Goal: Information Seeking & Learning: Learn about a topic

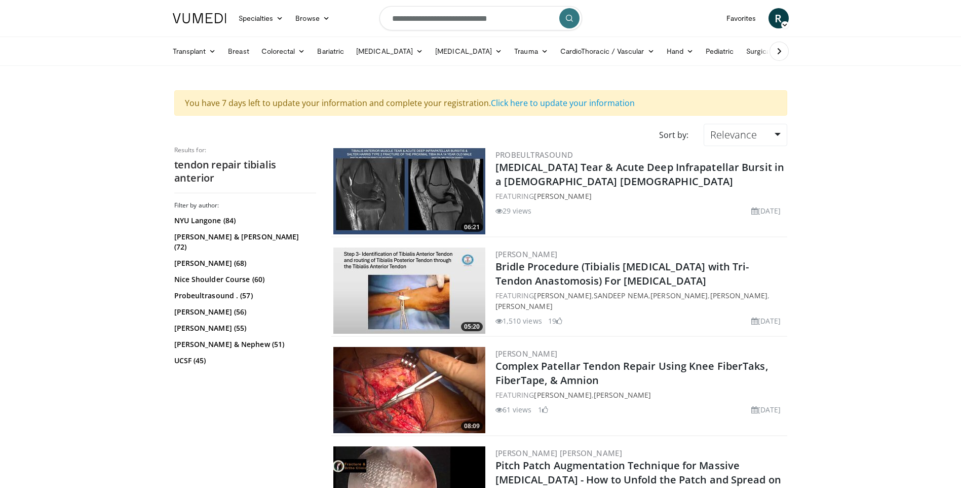
click at [423, 23] on input "**********" at bounding box center [481, 18] width 203 height 24
drag, startPoint x: 512, startPoint y: 21, endPoint x: 173, endPoint y: 17, distance: 338.6
click at [173, 17] on nav "Specialties Adult & Family Medicine Allergy, Asthma, Immunology Anesthesiology …" at bounding box center [481, 18] width 628 height 36
type input "**********"
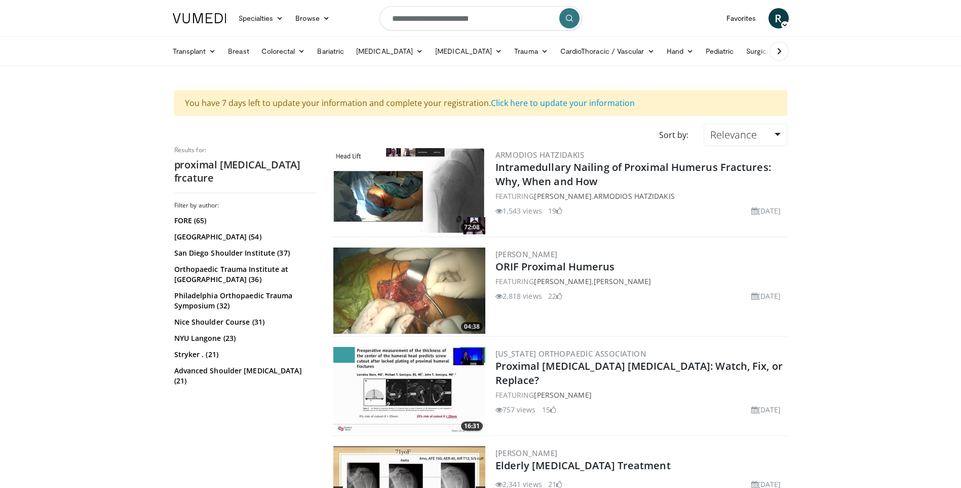
click at [473, 18] on input "**********" at bounding box center [481, 18] width 203 height 24
type input "**********"
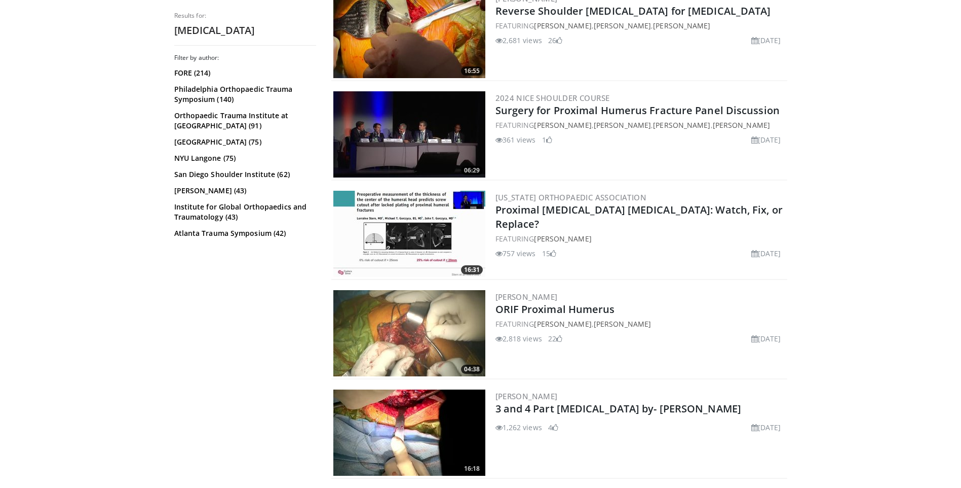
scroll to position [405, 0]
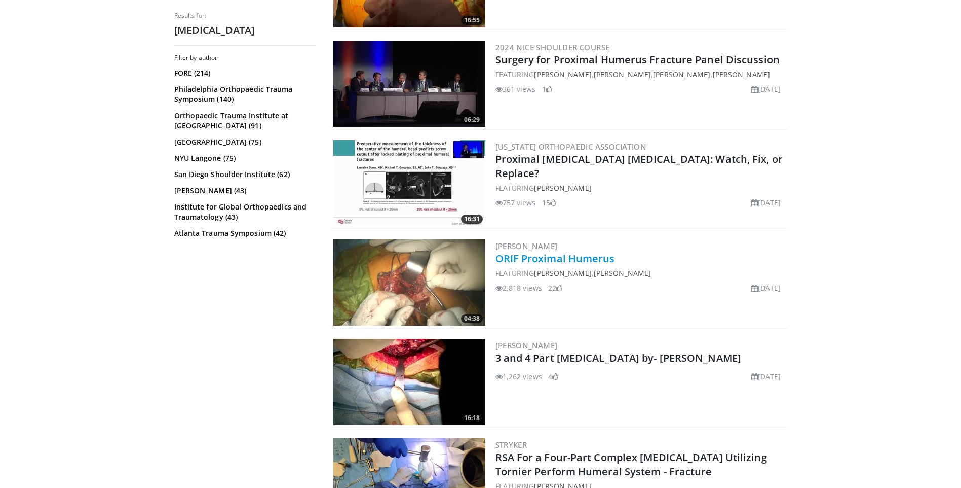
click at [521, 254] on link "ORIF Proximal Humerus" at bounding box center [556, 258] width 120 height 14
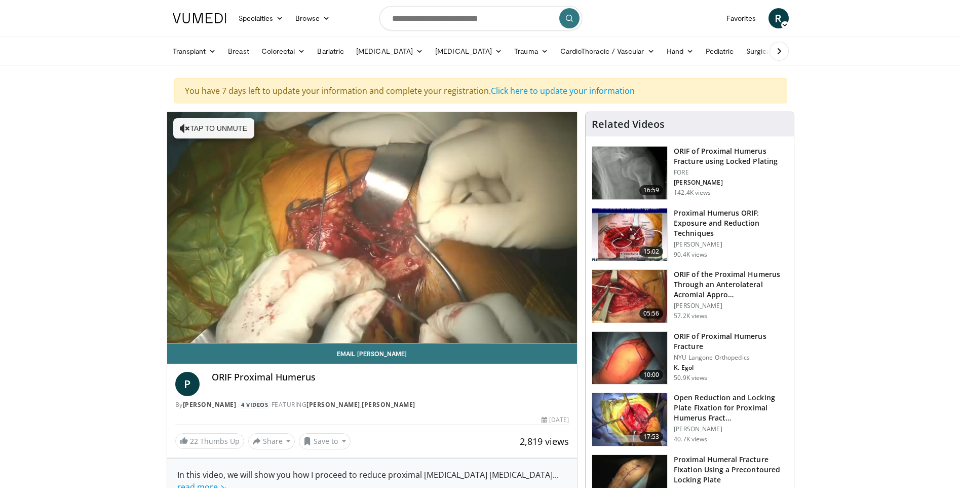
scroll to position [51, 0]
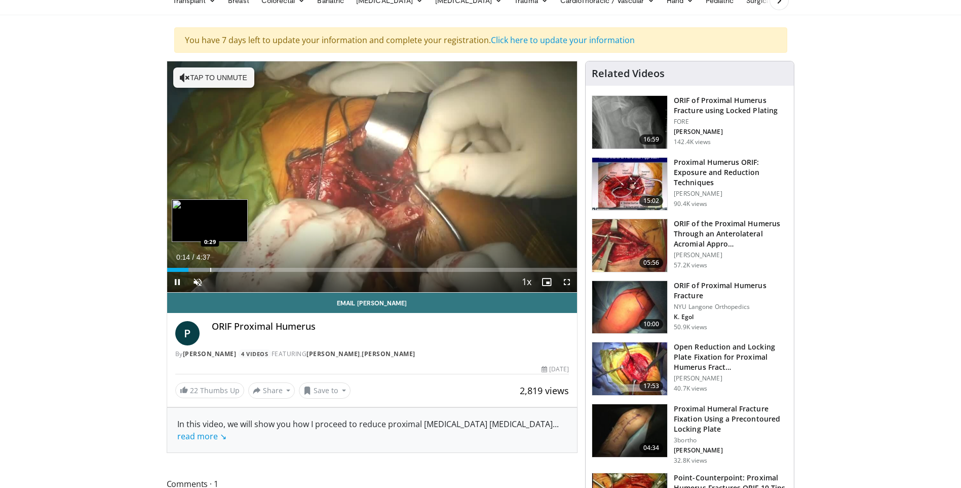
click at [210, 269] on div "Progress Bar" at bounding box center [210, 270] width 1 height 4
click at [200, 269] on div "Progress Bar" at bounding box center [200, 270] width 1 height 4
click at [200, 279] on span "Video Player" at bounding box center [198, 282] width 20 height 20
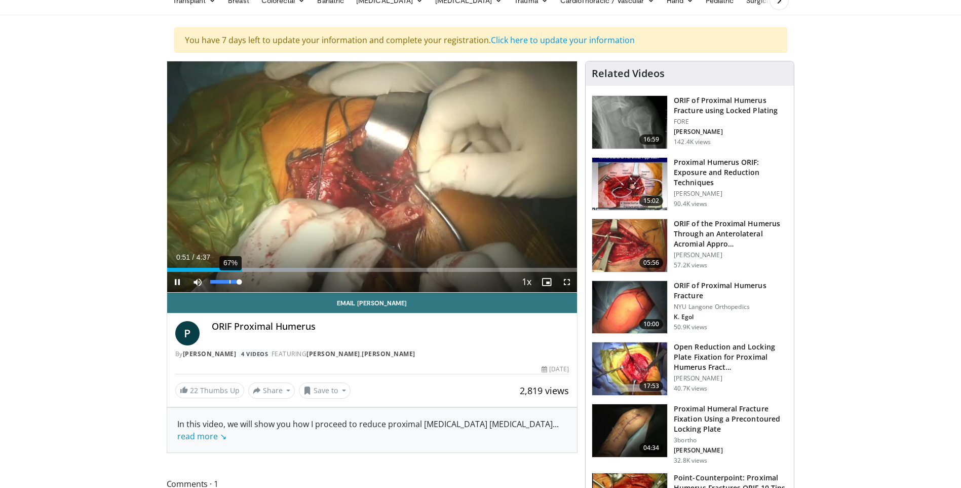
click at [229, 279] on div "67%" at bounding box center [224, 282] width 35 height 20
click at [225, 281] on div "51%" at bounding box center [225, 282] width 1 height 4
click at [217, 281] on div "25%" at bounding box center [217, 282] width 1 height 4
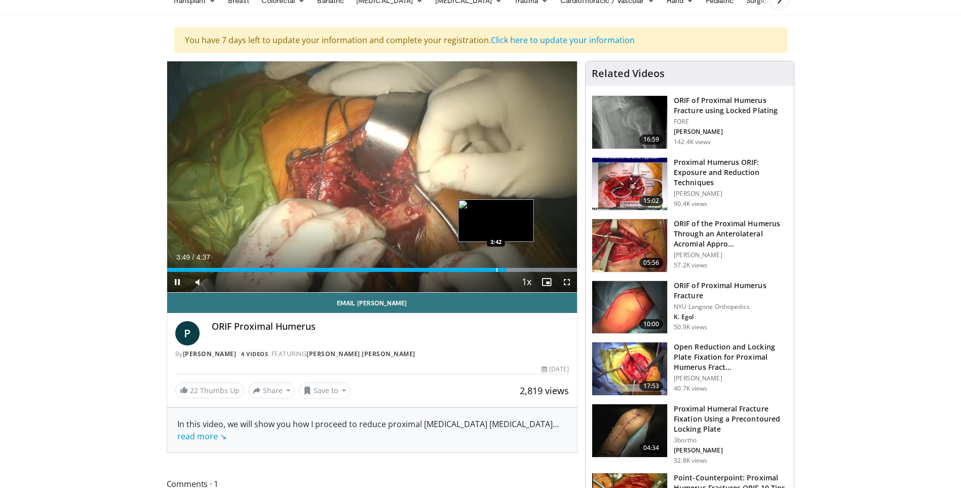
click at [497, 270] on div "Progress Bar" at bounding box center [497, 270] width 1 height 4
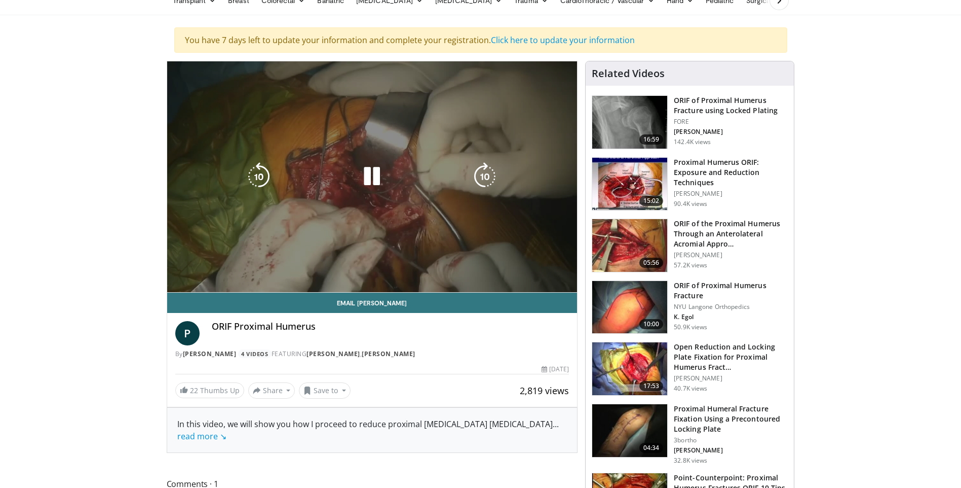
click at [519, 196] on div "10 seconds Tap to unmute" at bounding box center [372, 176] width 411 height 231
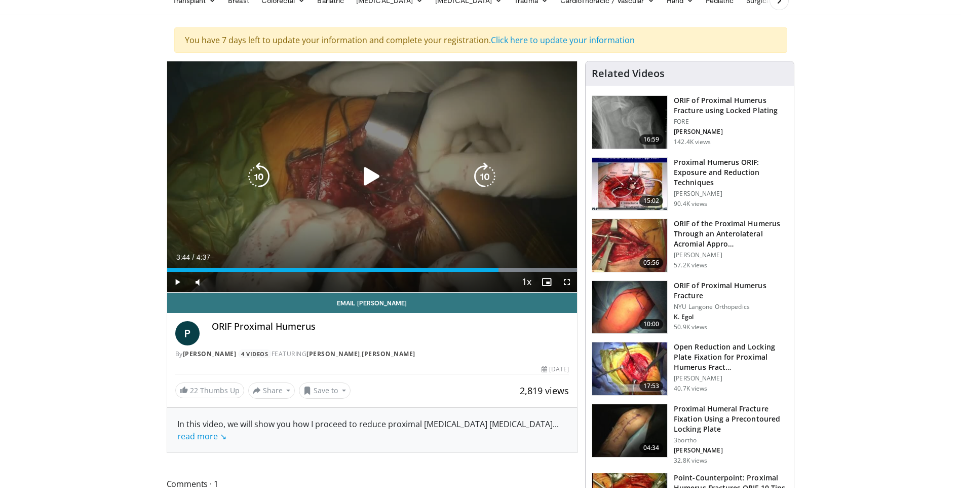
click at [499, 225] on div "10 seconds Tap to unmute" at bounding box center [372, 176] width 411 height 231
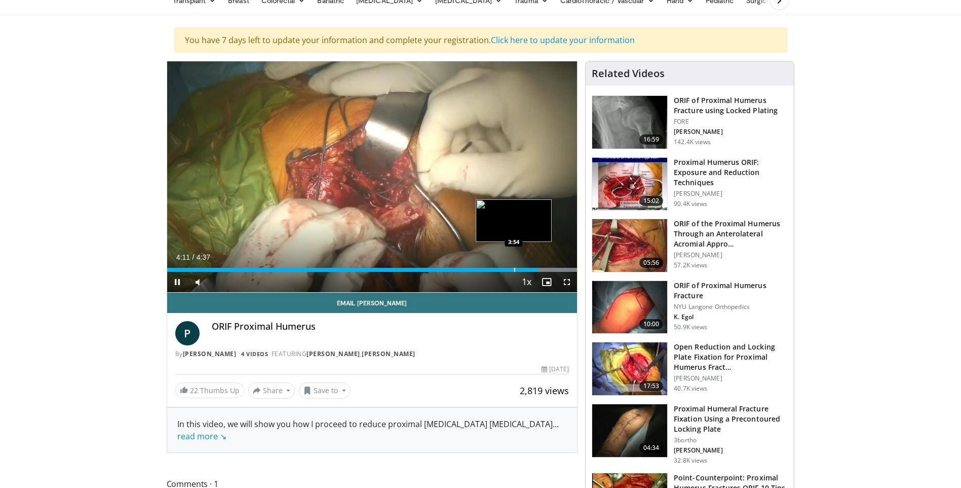
click at [514, 268] on div "Progress Bar" at bounding box center [514, 270] width 1 height 4
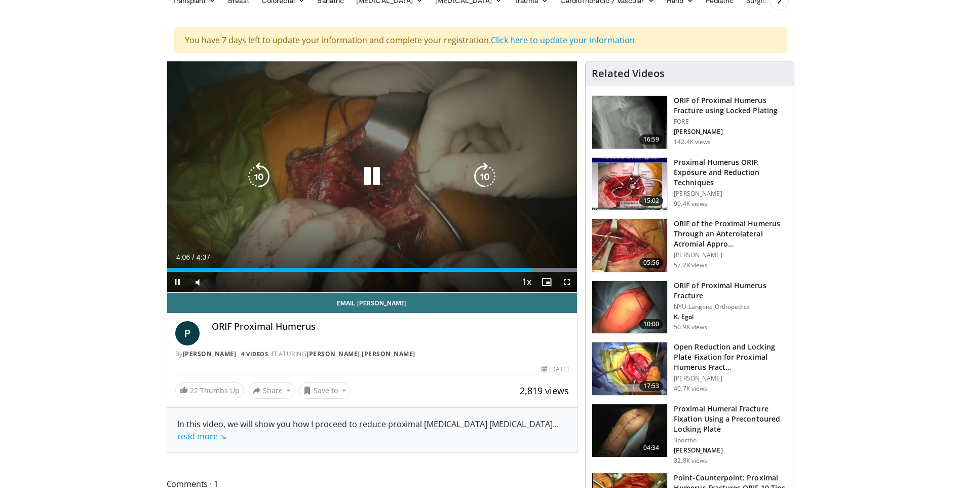
click at [518, 121] on div "10 seconds Tap to unmute" at bounding box center [372, 176] width 411 height 231
click at [484, 216] on div "10 seconds Tap to unmute" at bounding box center [372, 176] width 411 height 231
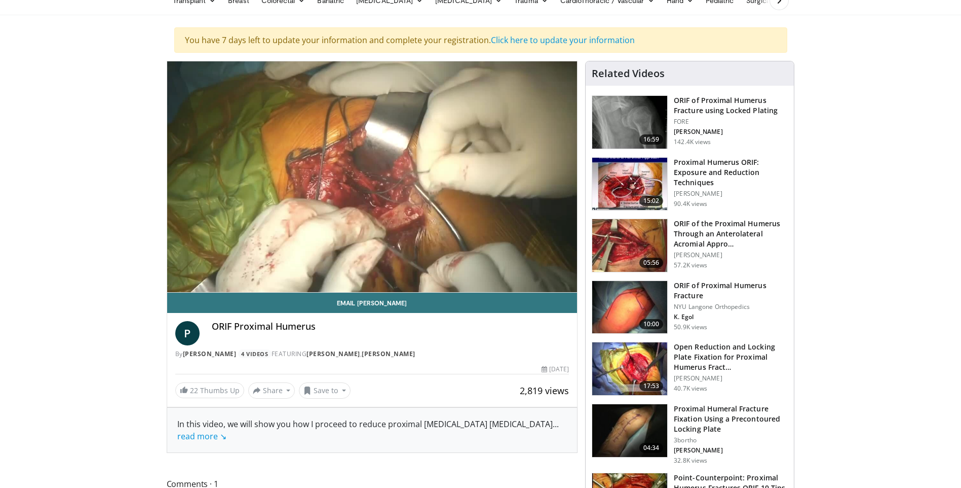
click at [475, 169] on icon "Video Player" at bounding box center [485, 176] width 28 height 28
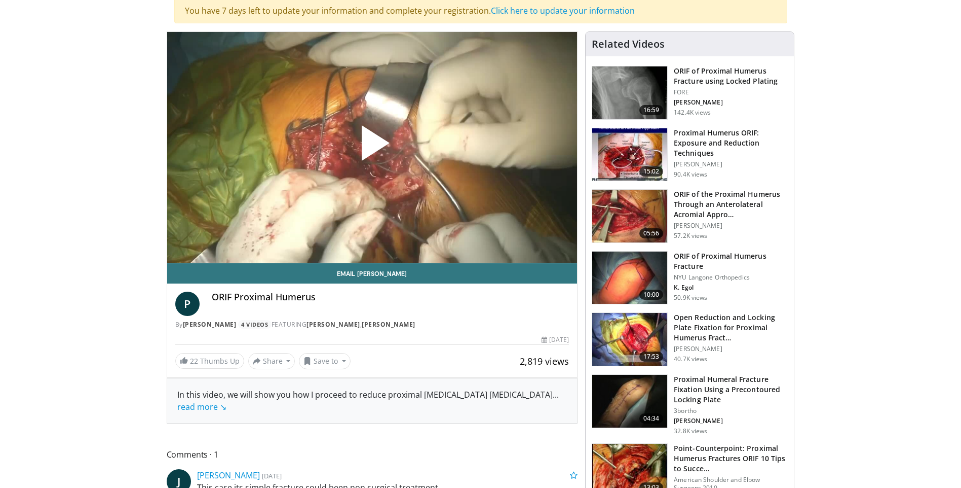
scroll to position [51, 0]
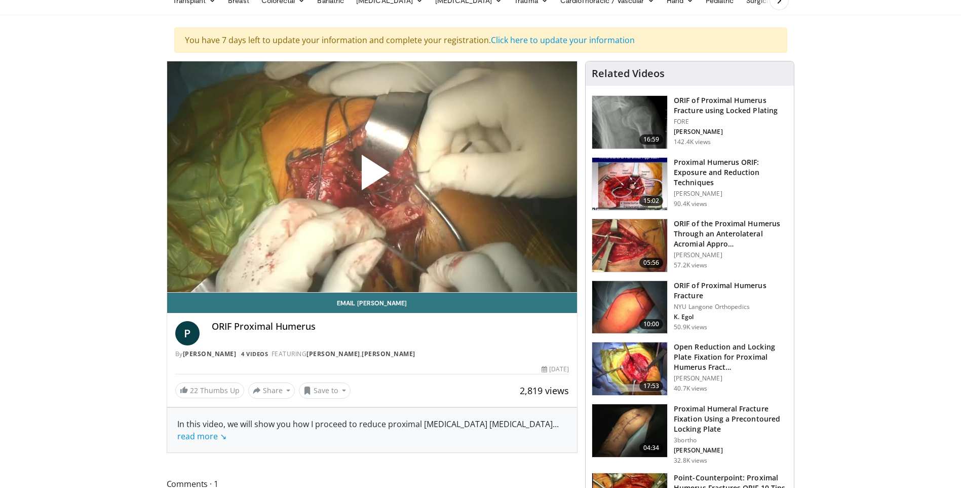
click at [372, 176] on span "Video Player" at bounding box center [372, 176] width 0 height 0
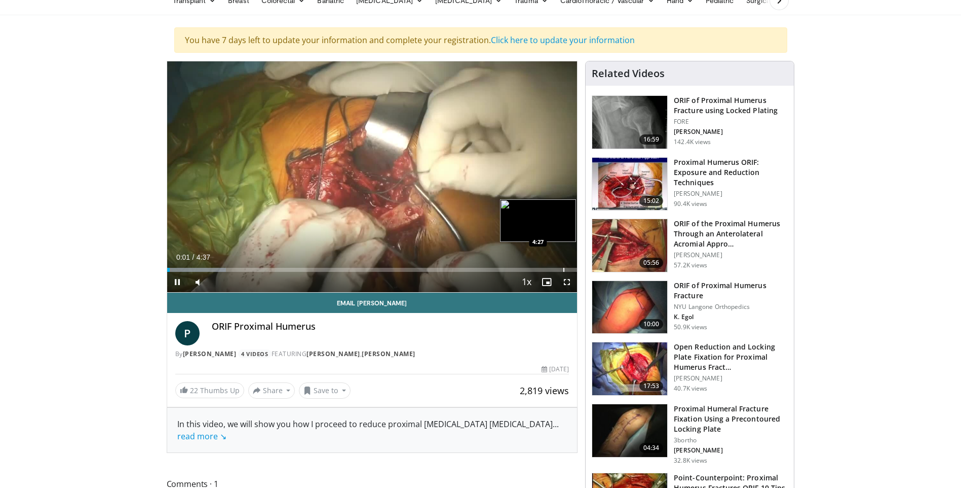
click at [564, 270] on div "Progress Bar" at bounding box center [564, 270] width 1 height 4
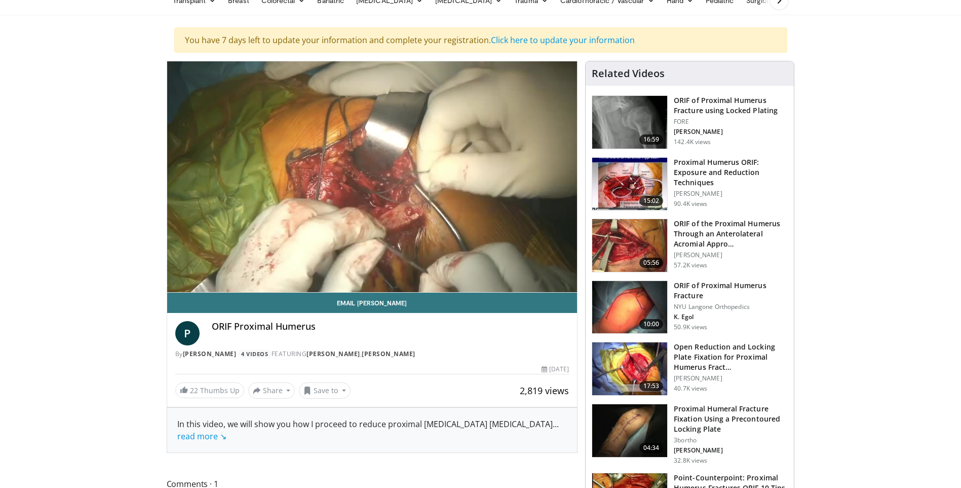
click at [557, 288] on div "4:28" at bounding box center [365, 290] width 397 height 4
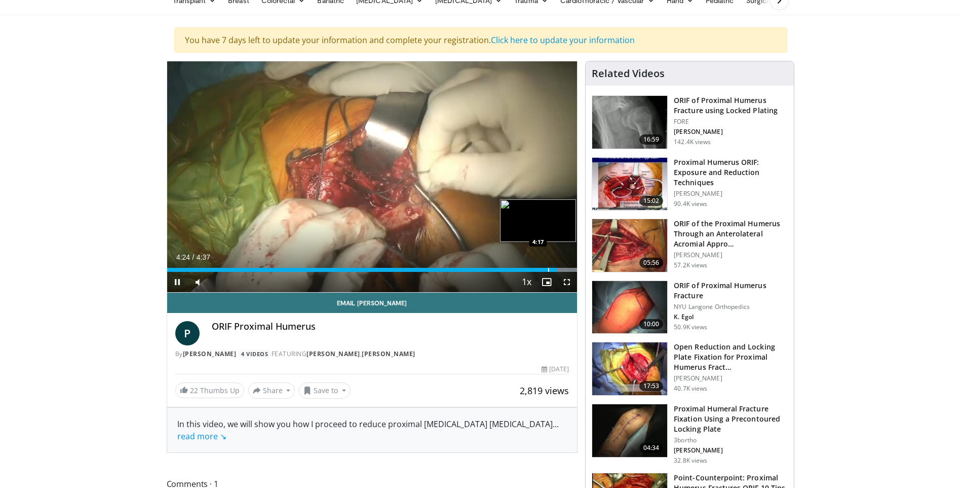
click at [548, 269] on div "Progress Bar" at bounding box center [548, 270] width 1 height 4
click at [553, 265] on div "Loaded : 100.00% 4:18 4:19" at bounding box center [372, 267] width 411 height 10
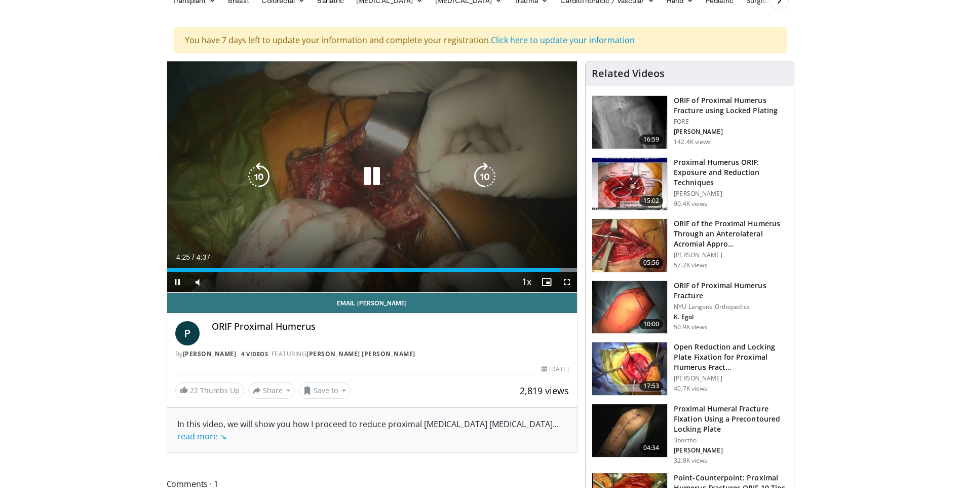
click at [487, 112] on div "10 seconds Tap to unmute" at bounding box center [372, 176] width 411 height 231
click at [481, 201] on div "10 seconds Tap to unmute" at bounding box center [372, 176] width 411 height 231
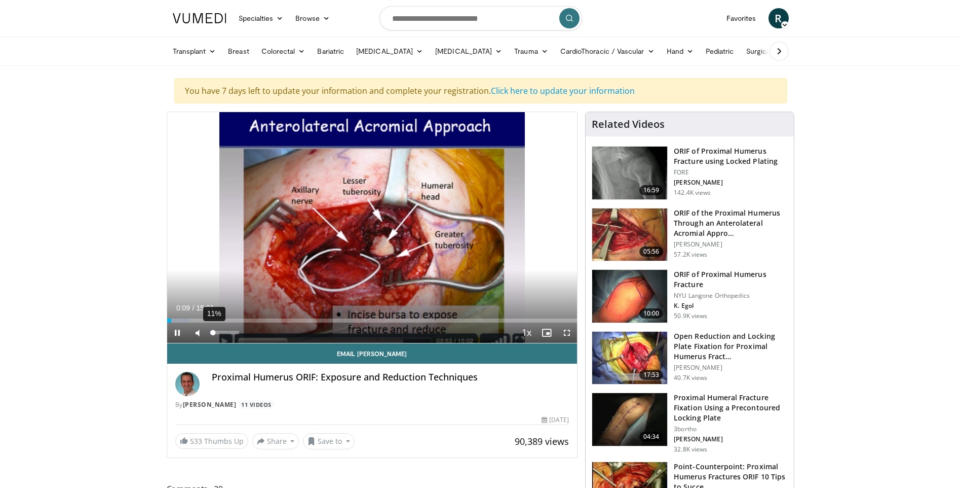
click at [213, 334] on div "Volume Level" at bounding box center [211, 332] width 3 height 4
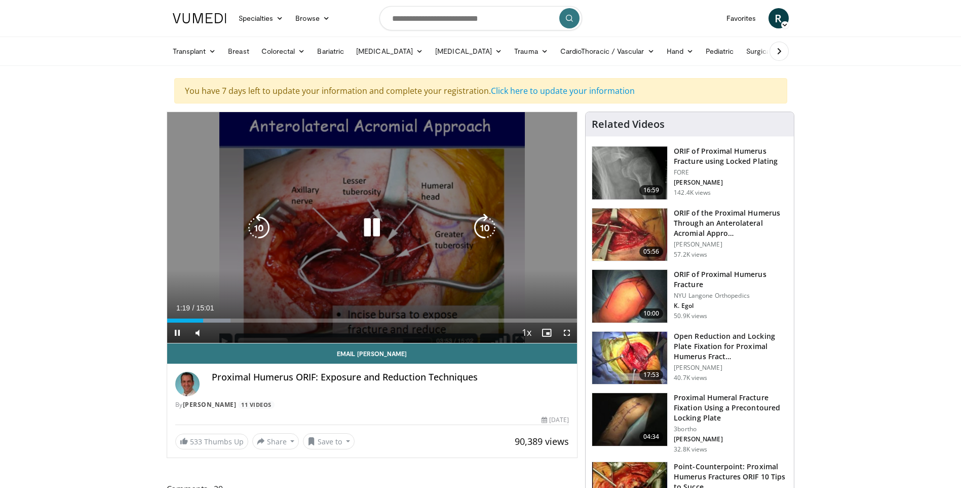
click at [334, 237] on div "Video Player" at bounding box center [372, 227] width 246 height 20
click at [367, 228] on icon "Video Player" at bounding box center [372, 227] width 28 height 28
click at [370, 230] on icon "Video Player" at bounding box center [372, 227] width 28 height 28
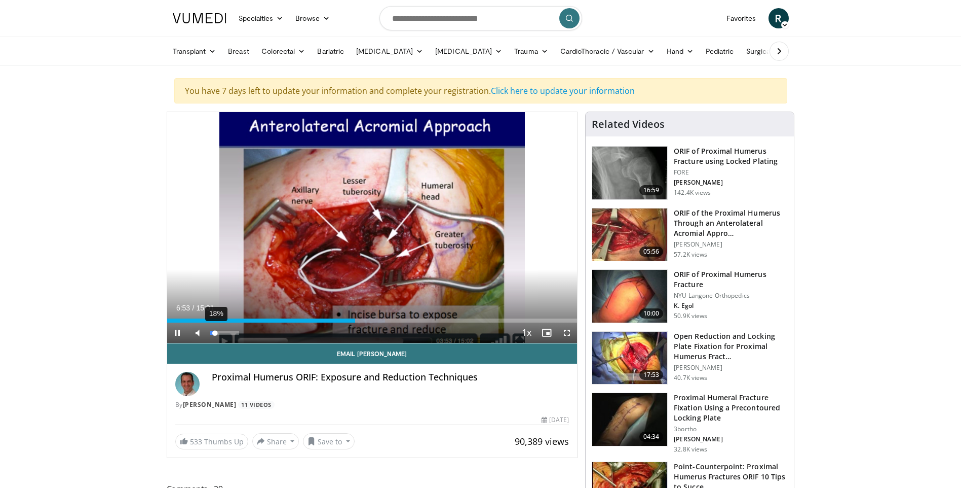
click at [215, 331] on div "Volume Level" at bounding box center [212, 333] width 5 height 4
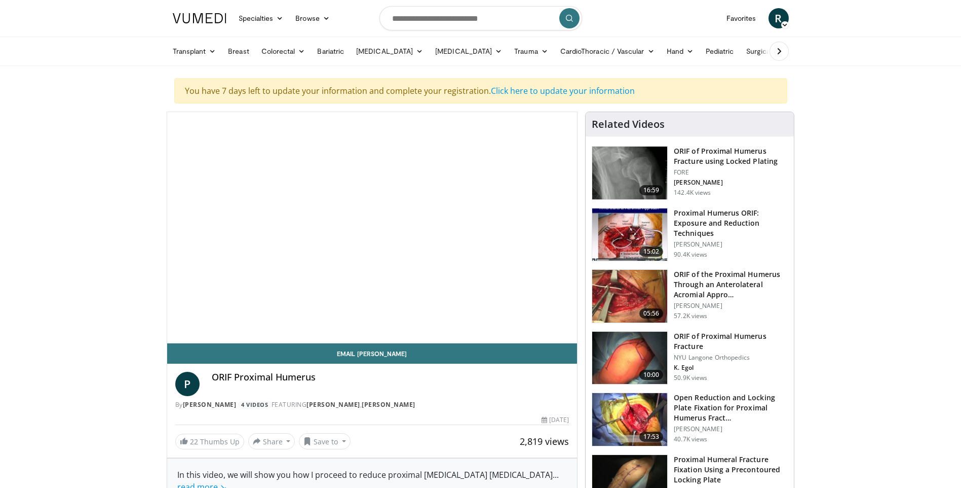
scroll to position [80, 0]
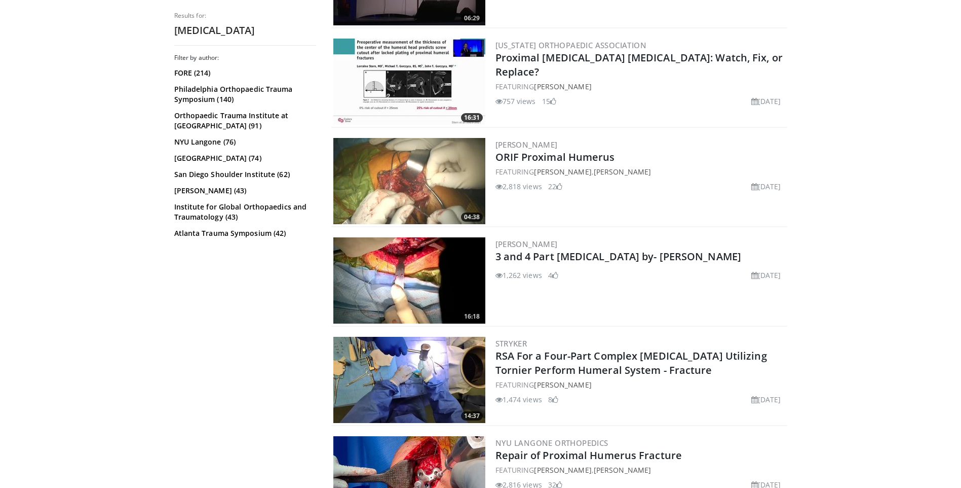
scroll to position [558, 0]
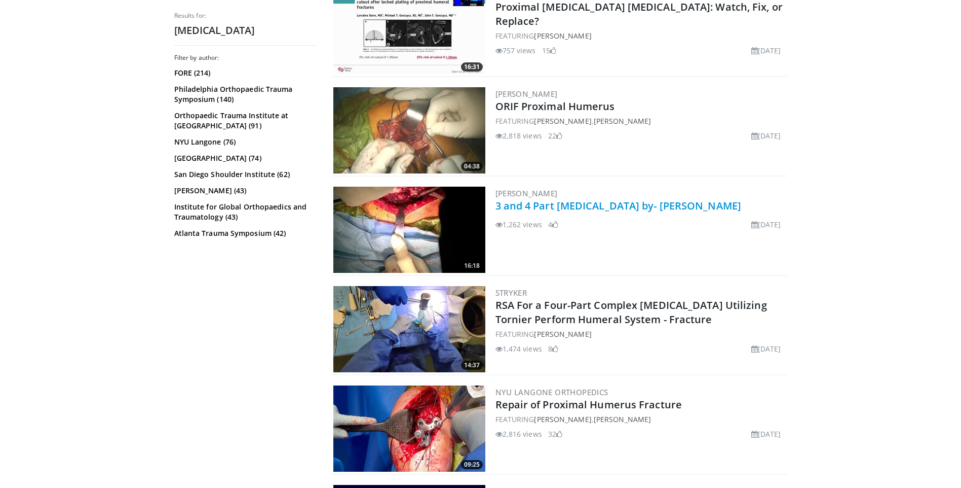
click at [531, 202] on link "3 and 4 Part [MEDICAL_DATA] by- [PERSON_NAME]" at bounding box center [619, 206] width 246 height 14
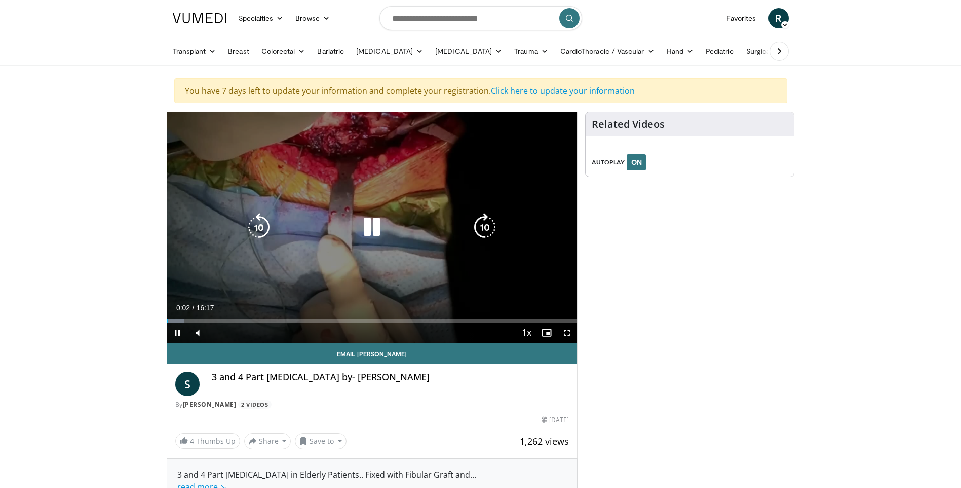
click at [376, 226] on icon "Video Player" at bounding box center [372, 227] width 28 height 28
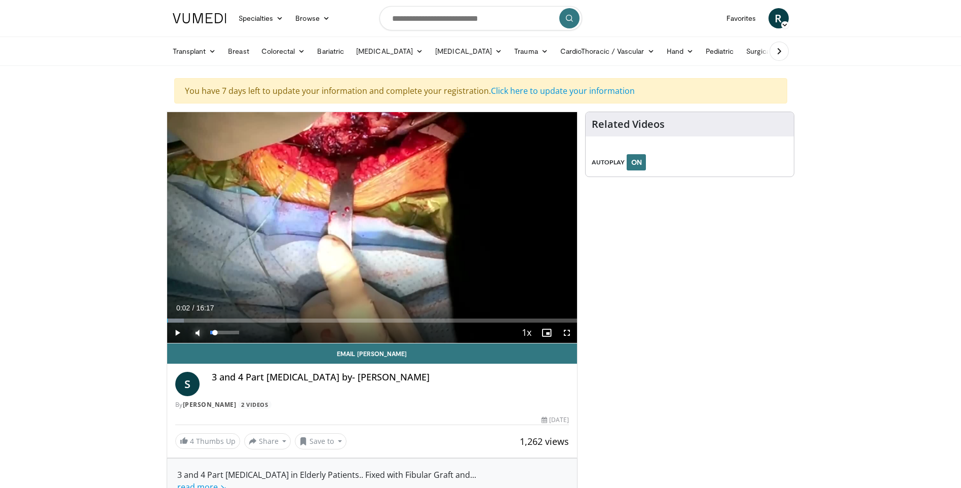
click at [193, 332] on span "Video Player" at bounding box center [198, 332] width 20 height 20
click at [173, 327] on span "Video Player" at bounding box center [177, 332] width 20 height 20
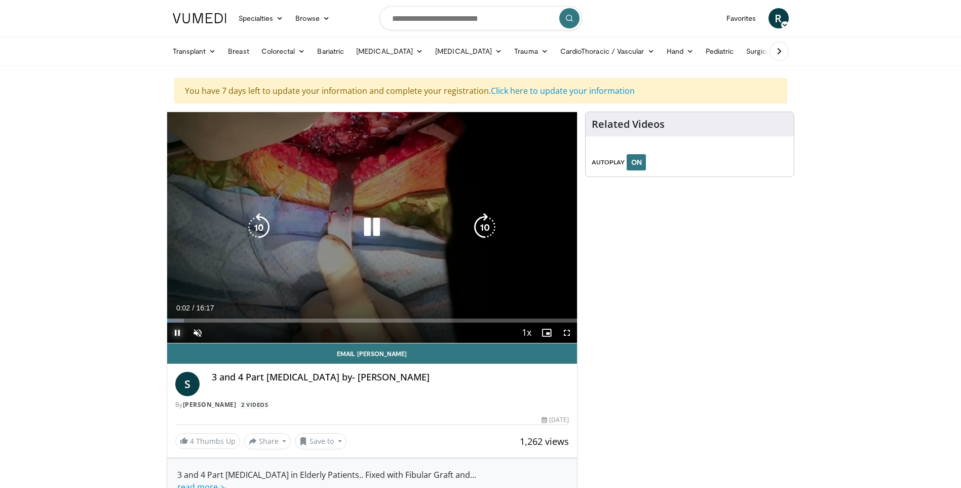
click at [204, 318] on div "Loaded : 4.08% 00:02 01:17" at bounding box center [372, 320] width 411 height 4
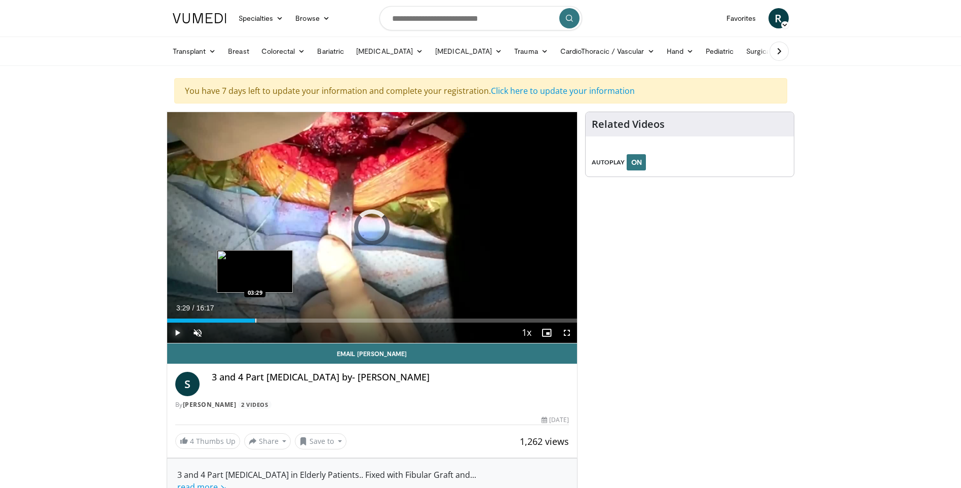
click at [255, 316] on div "Loaded : 0.00% 03:29 03:29" at bounding box center [372, 318] width 411 height 10
click at [251, 319] on div "Progress Bar" at bounding box center [251, 320] width 1 height 4
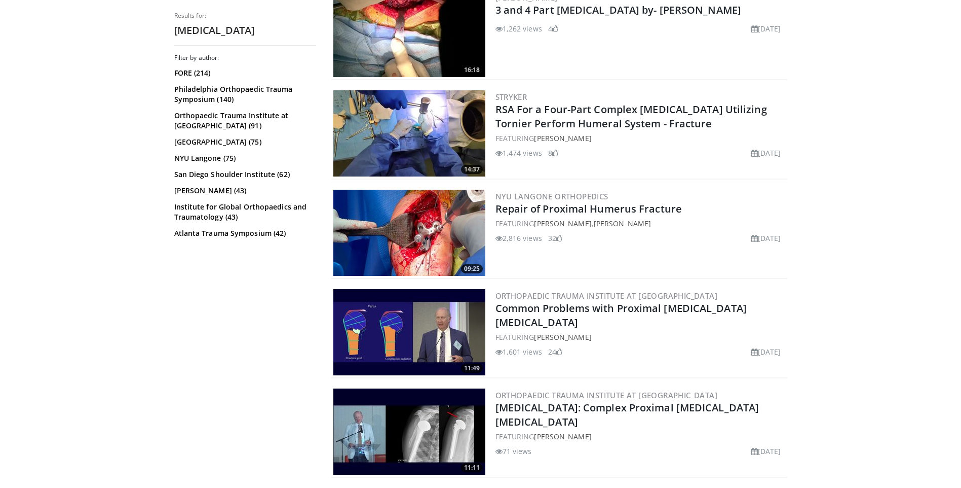
scroll to position [804, 0]
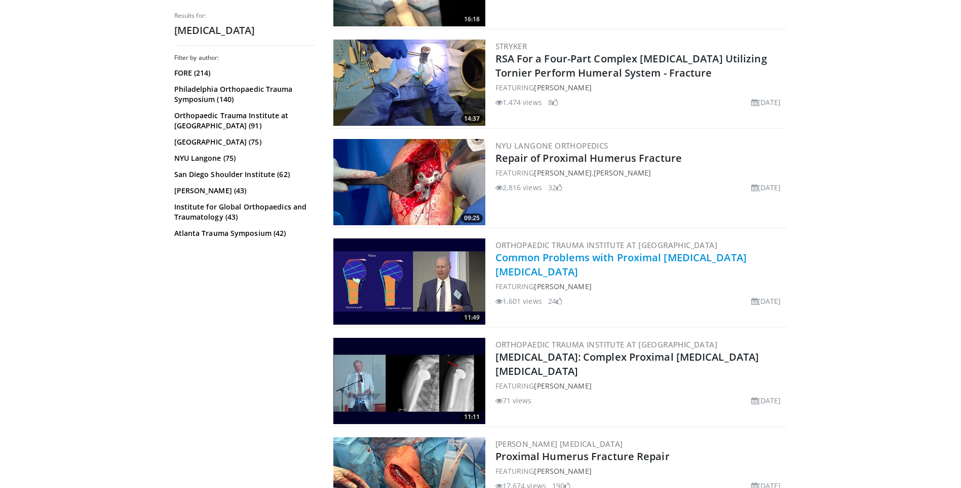
click at [549, 253] on link "Common Problems with Proximal [MEDICAL_DATA] [MEDICAL_DATA]" at bounding box center [621, 264] width 251 height 28
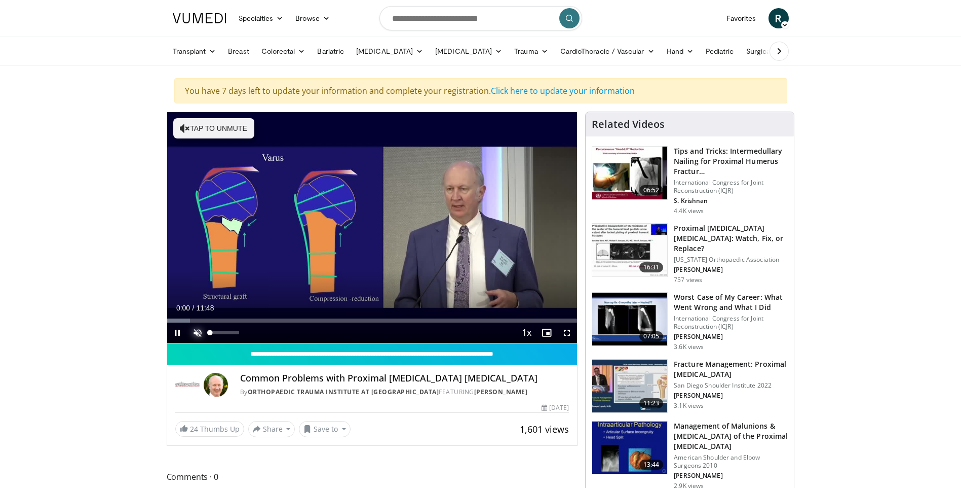
click at [198, 332] on span "Video Player" at bounding box center [198, 332] width 20 height 20
click at [214, 330] on div "14%" at bounding box center [224, 332] width 29 height 4
click at [220, 332] on div "30%" at bounding box center [224, 332] width 29 height 4
click at [220, 332] on div "Volume Level" at bounding box center [215, 332] width 10 height 4
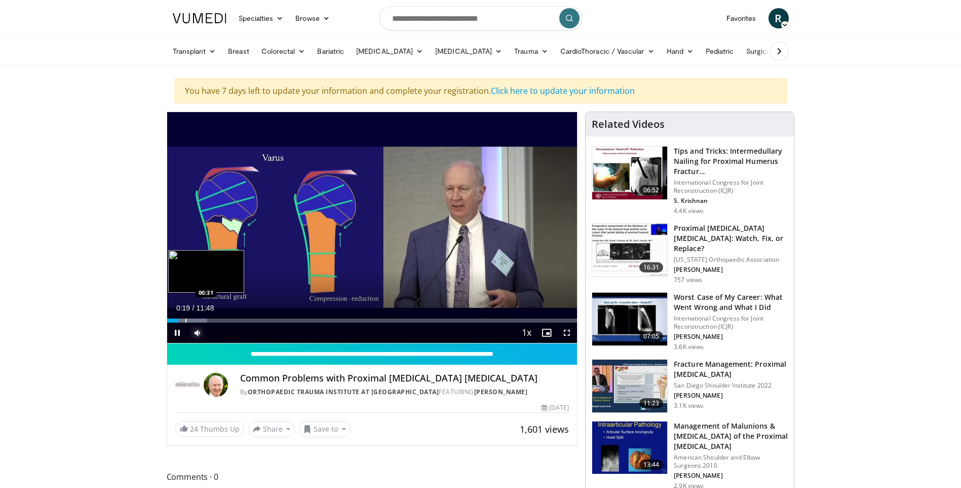
click at [185, 320] on div "Progress Bar" at bounding box center [185, 320] width 1 height 4
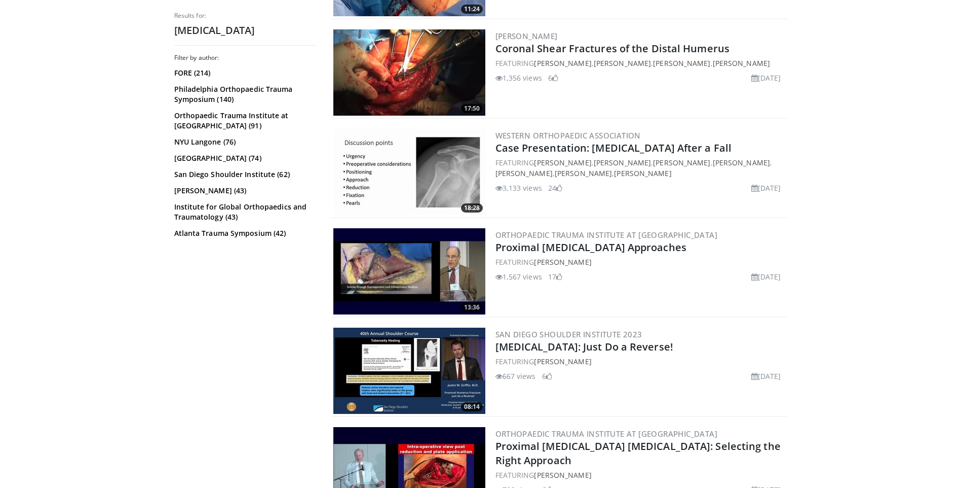
scroll to position [1361, 0]
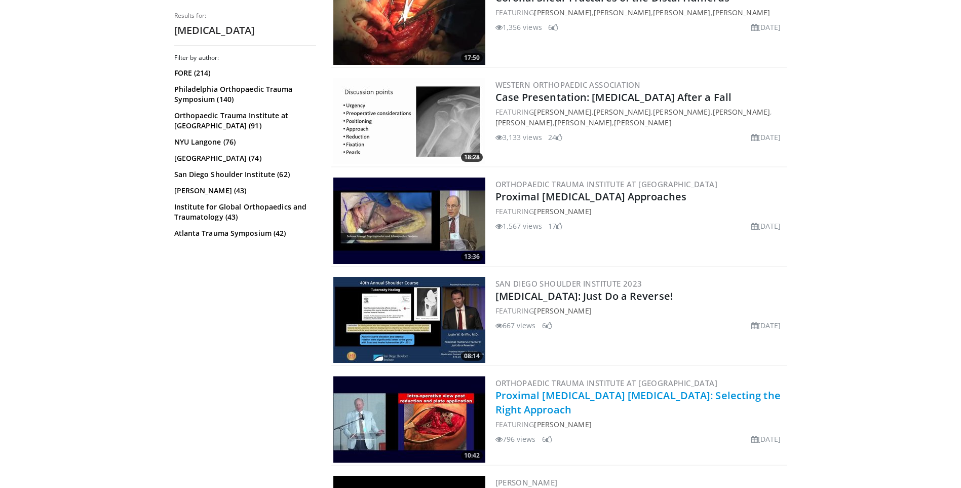
click at [539, 396] on link "Proximal [MEDICAL_DATA] [MEDICAL_DATA]: Selecting the Right Approach" at bounding box center [638, 402] width 285 height 28
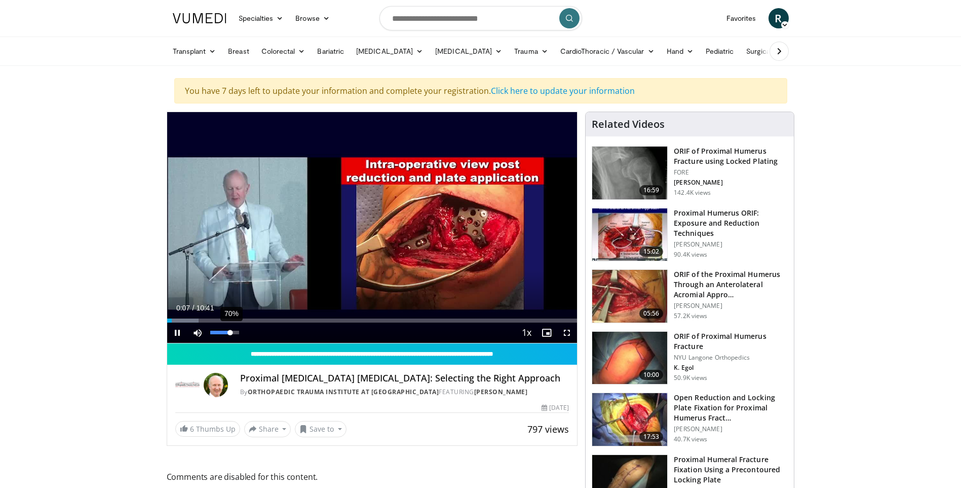
click at [231, 332] on div "70%" at bounding box center [224, 332] width 29 height 4
click at [234, 331] on div "82%" at bounding box center [224, 332] width 29 height 4
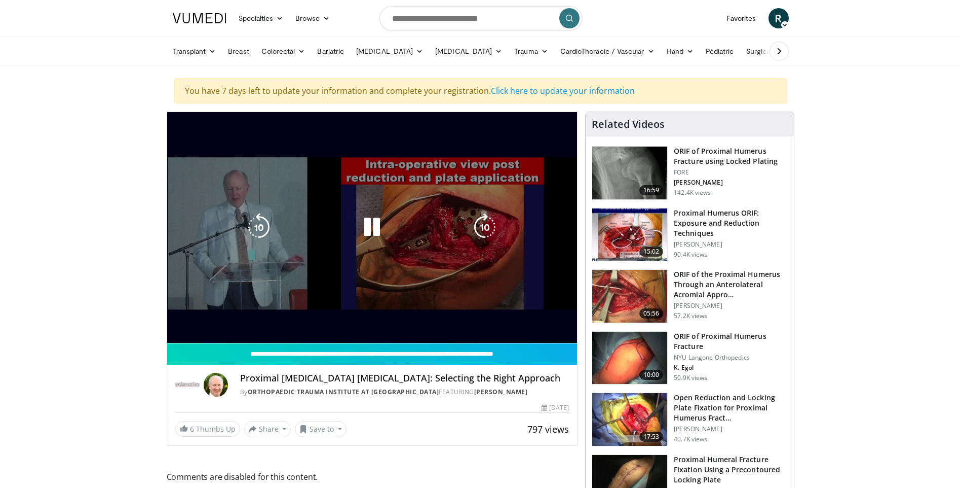
click at [254, 235] on icon "Video Player" at bounding box center [259, 227] width 28 height 28
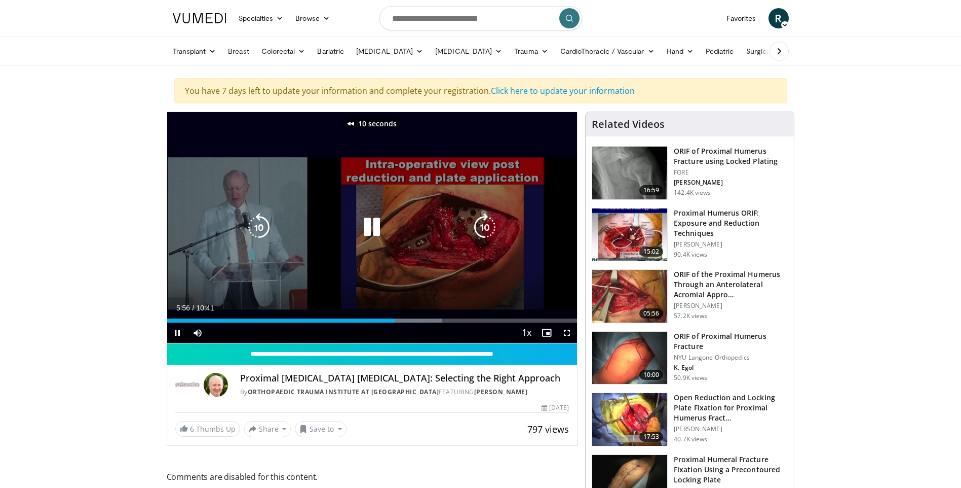
click at [366, 228] on icon "Video Player" at bounding box center [372, 227] width 28 height 28
click at [361, 224] on icon "Video Player" at bounding box center [372, 227] width 28 height 28
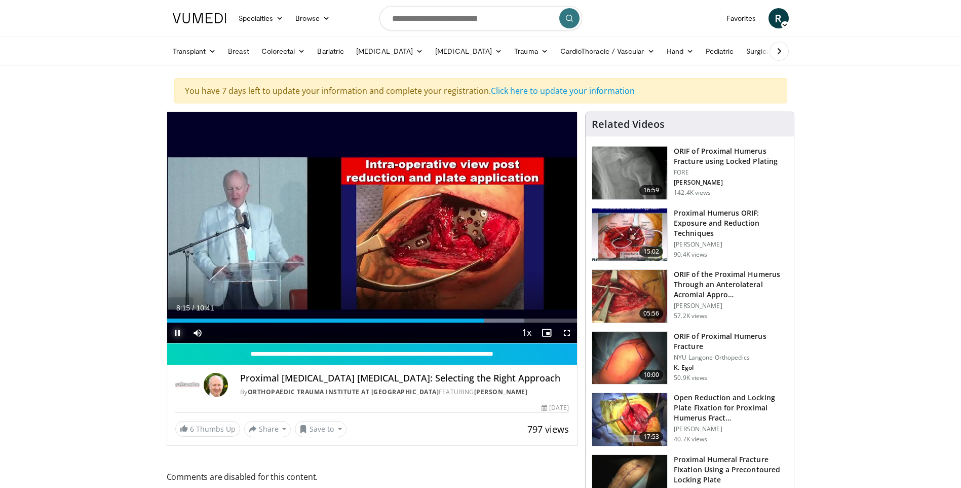
click at [180, 330] on span "Video Player" at bounding box center [177, 332] width 20 height 20
